Goal: Transaction & Acquisition: Purchase product/service

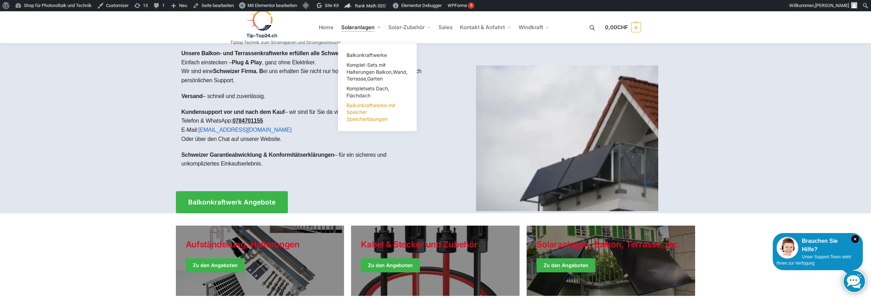
click at [362, 115] on span "Balkonkraftwerke mit Speicher Speicherlösungen" at bounding box center [371, 112] width 49 height 20
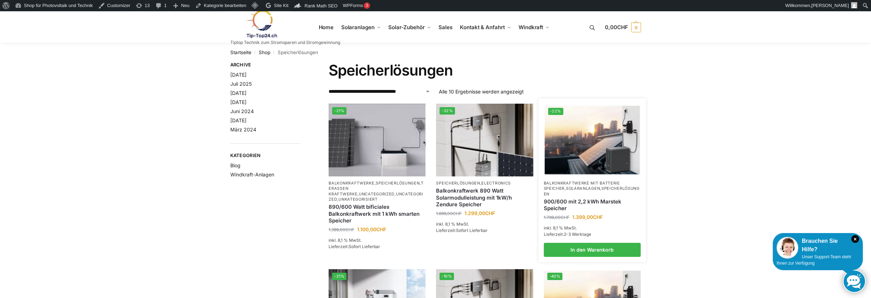
click at [573, 183] on link "Balkonkraftwerke mit Batterie Speicher" at bounding box center [582, 186] width 76 height 10
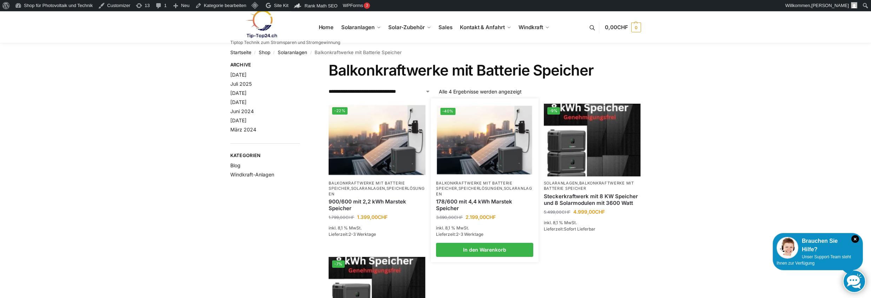
click at [478, 190] on link "Speicherlösungen" at bounding box center [481, 188] width 44 height 5
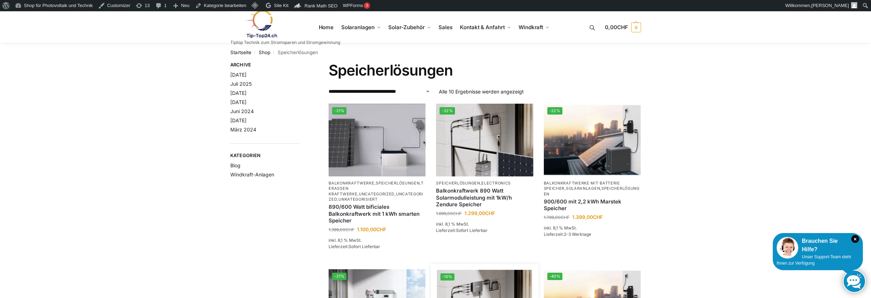
scroll to position [140, 0]
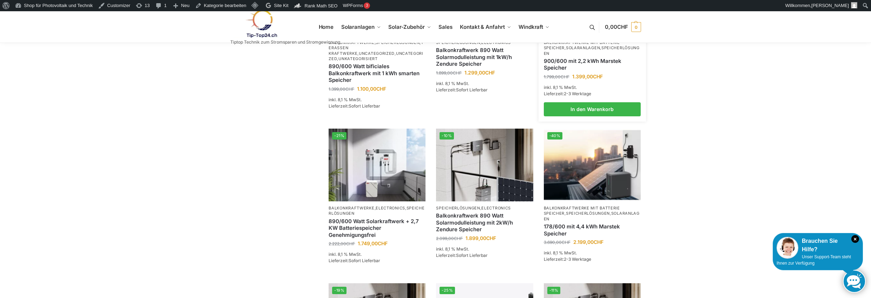
click at [573, 64] on link "900/600 mit 2,2 kWh Marstek Speicher" at bounding box center [592, 65] width 97 height 14
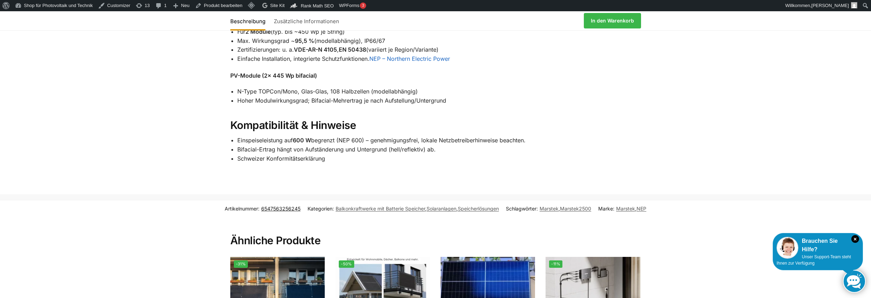
scroll to position [702, 0]
